Goal: Task Accomplishment & Management: Complete application form

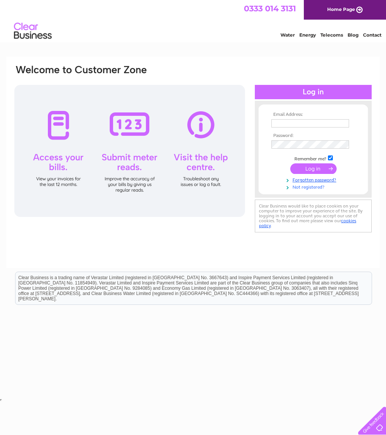
click at [304, 188] on link "Not registered?" at bounding box center [315, 186] width 86 height 7
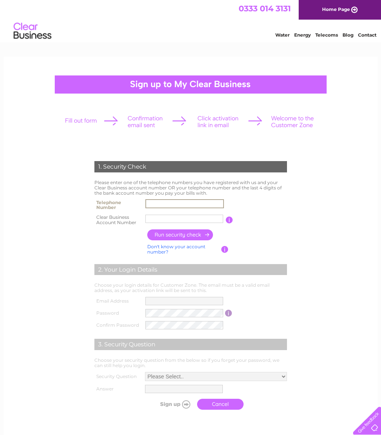
click at [156, 202] on input "text" at bounding box center [184, 203] width 78 height 9
type input "07836783663"
click at [203, 219] on input "text" at bounding box center [184, 219] width 78 height 8
type input "353689"
click at [187, 235] on input "button" at bounding box center [180, 234] width 66 height 11
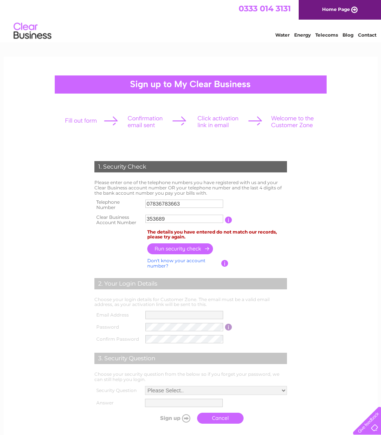
click at [281, 35] on link "Water" at bounding box center [282, 35] width 14 height 6
